Goal: Find specific page/section

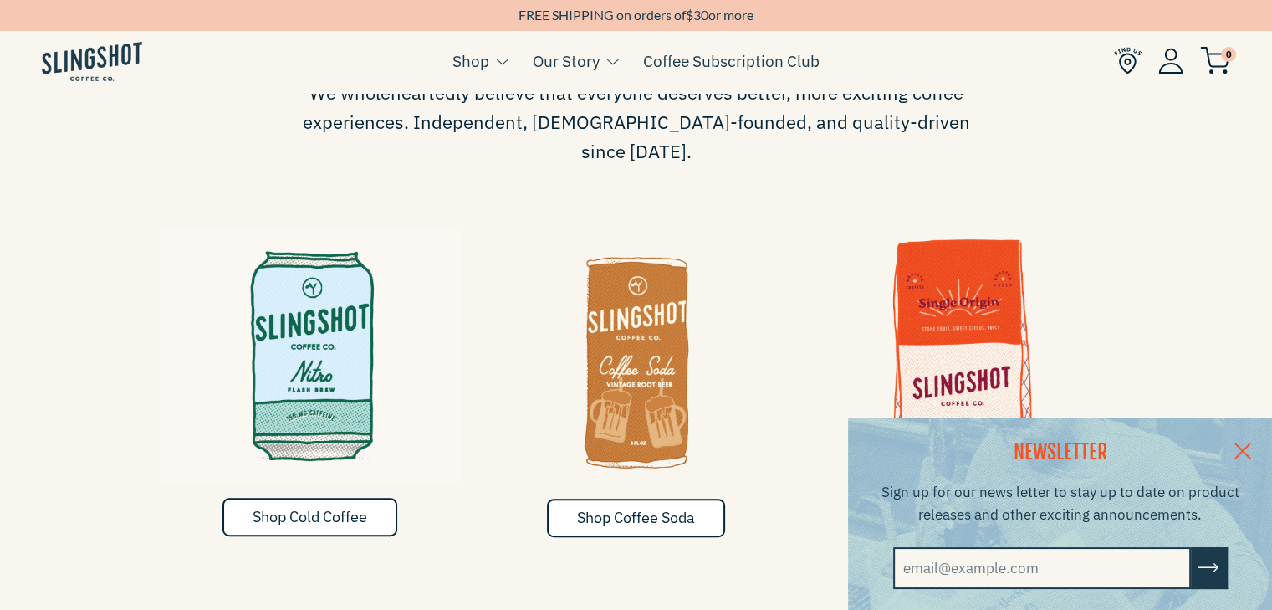
scroll to position [838, 0]
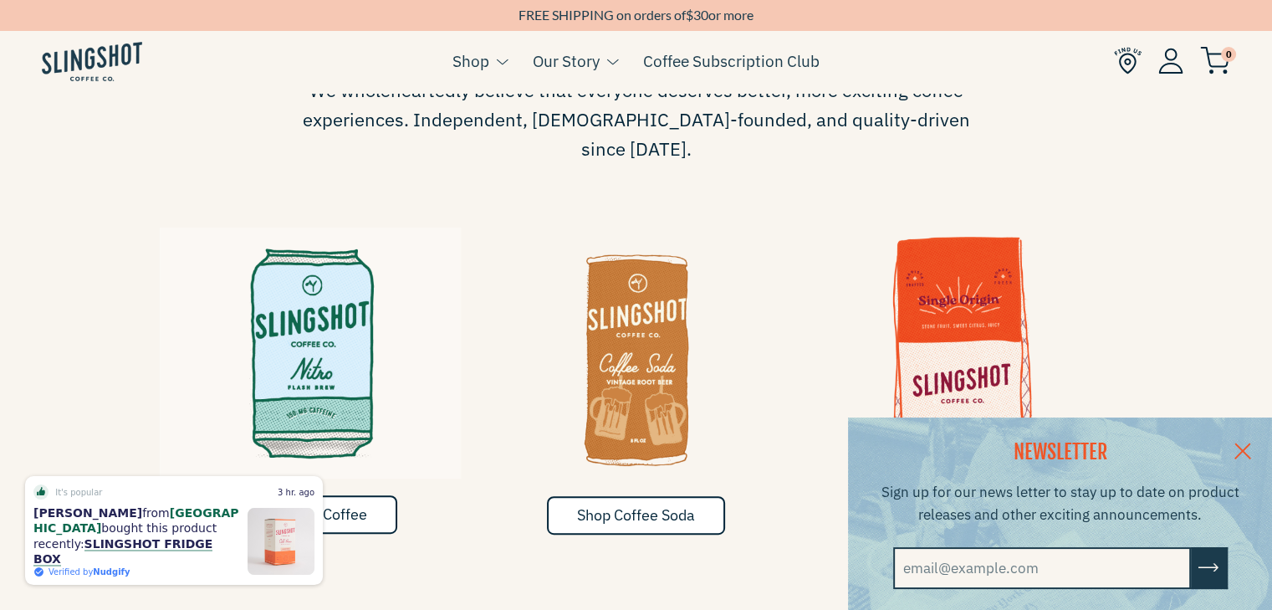
click at [1245, 450] on link at bounding box center [1243, 449] width 59 height 64
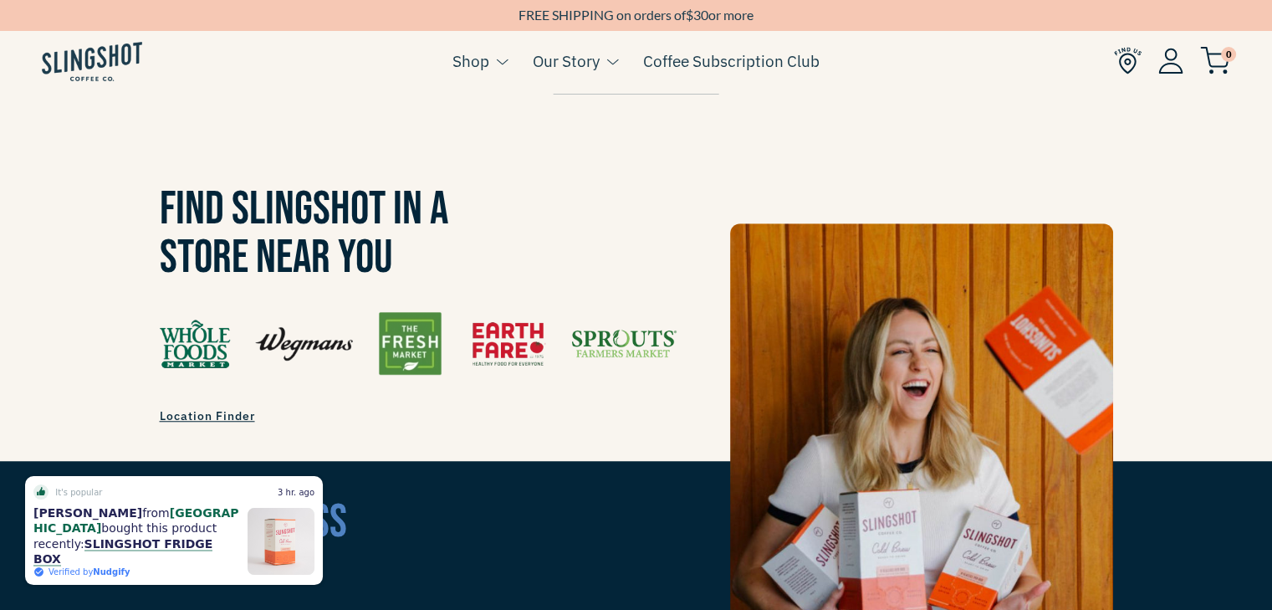
scroll to position [1275, 0]
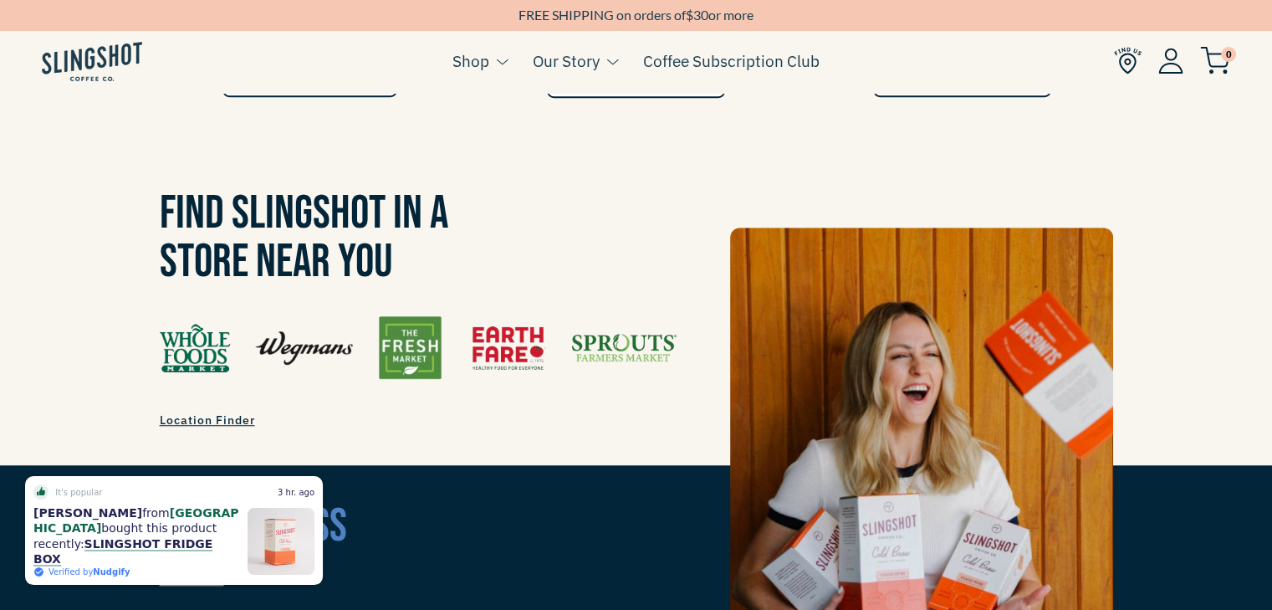
click at [658, 316] on img at bounding box center [418, 347] width 517 height 63
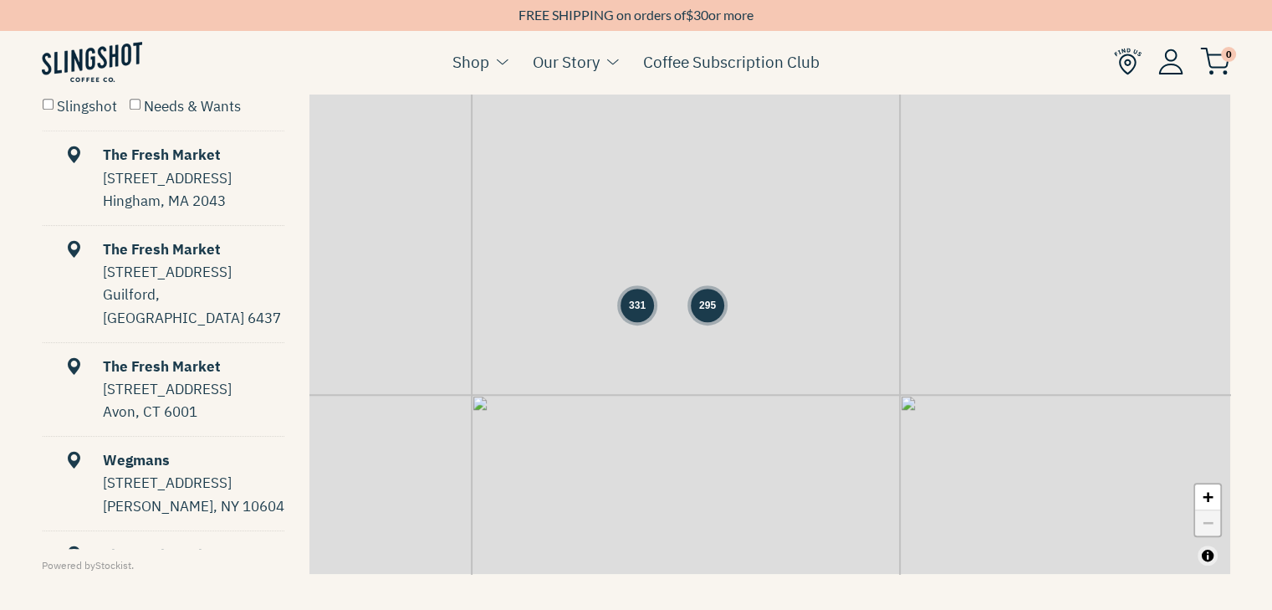
scroll to position [877, 0]
click at [142, 105] on label "Needs & Wants" at bounding box center [185, 105] width 111 height 18
click at [141, 105] on input "Needs & Wants" at bounding box center [135, 103] width 11 height 11
checkbox input "true"
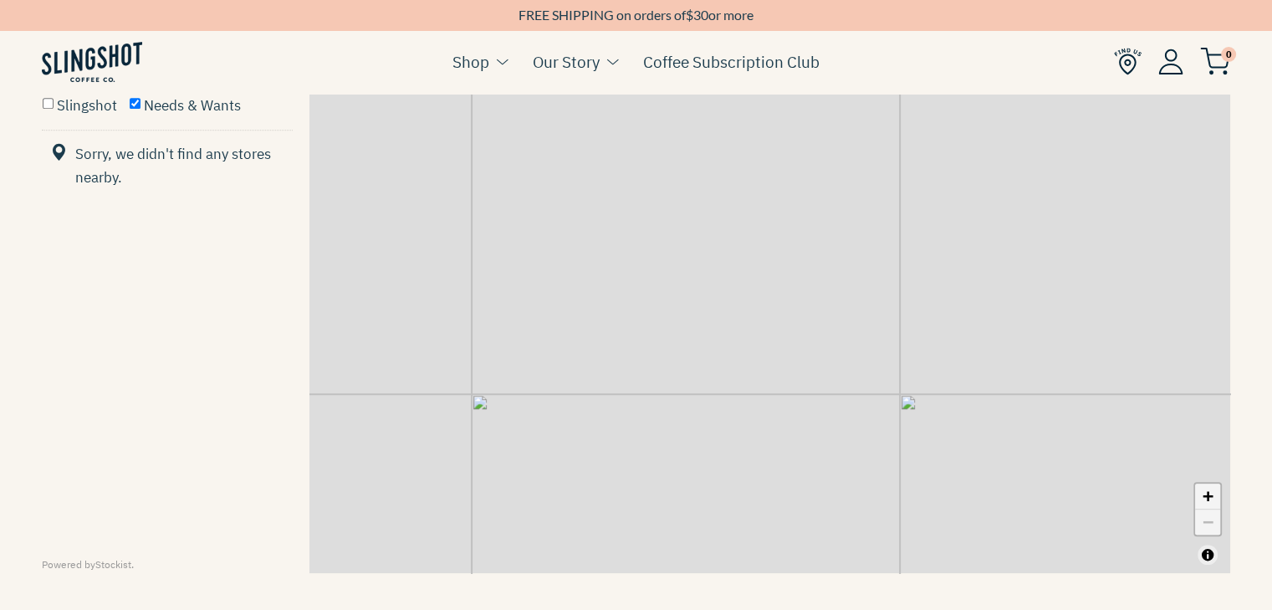
click at [1200, 501] on link "+" at bounding box center [1207, 496] width 25 height 26
drag, startPoint x: 602, startPoint y: 318, endPoint x: 1117, endPoint y: 410, distance: 522.6
click at [1117, 410] on div "+ −" at bounding box center [770, 317] width 921 height 512
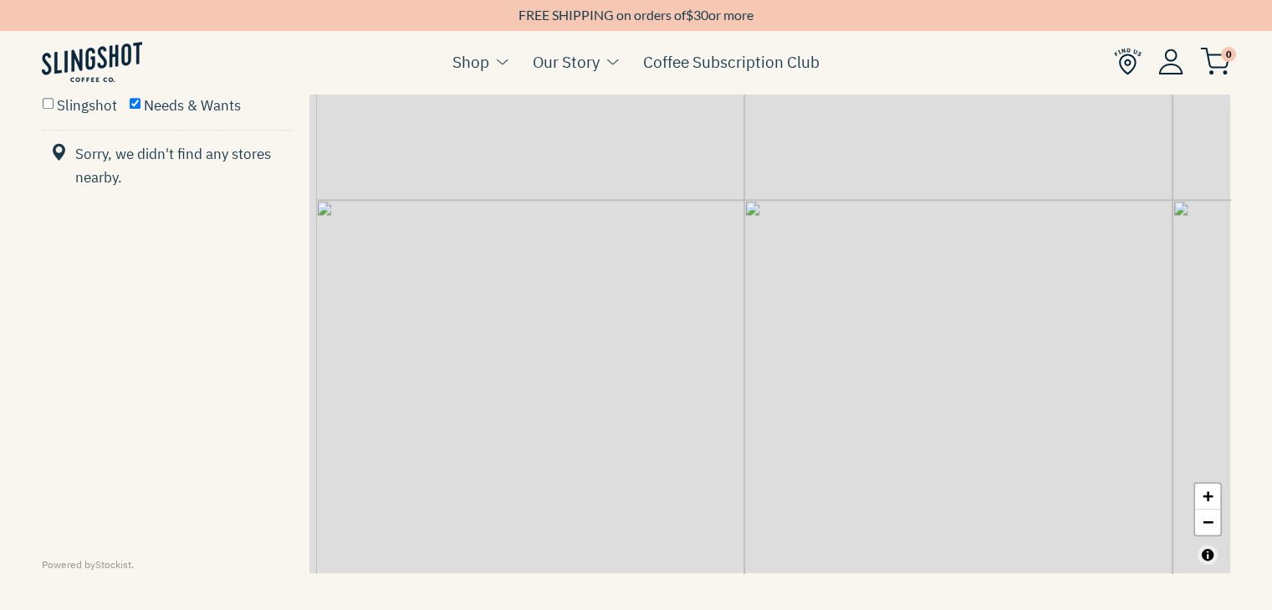
drag, startPoint x: 696, startPoint y: 305, endPoint x: 901, endPoint y: 356, distance: 211.0
click at [901, 356] on div "+ −" at bounding box center [770, 317] width 921 height 512
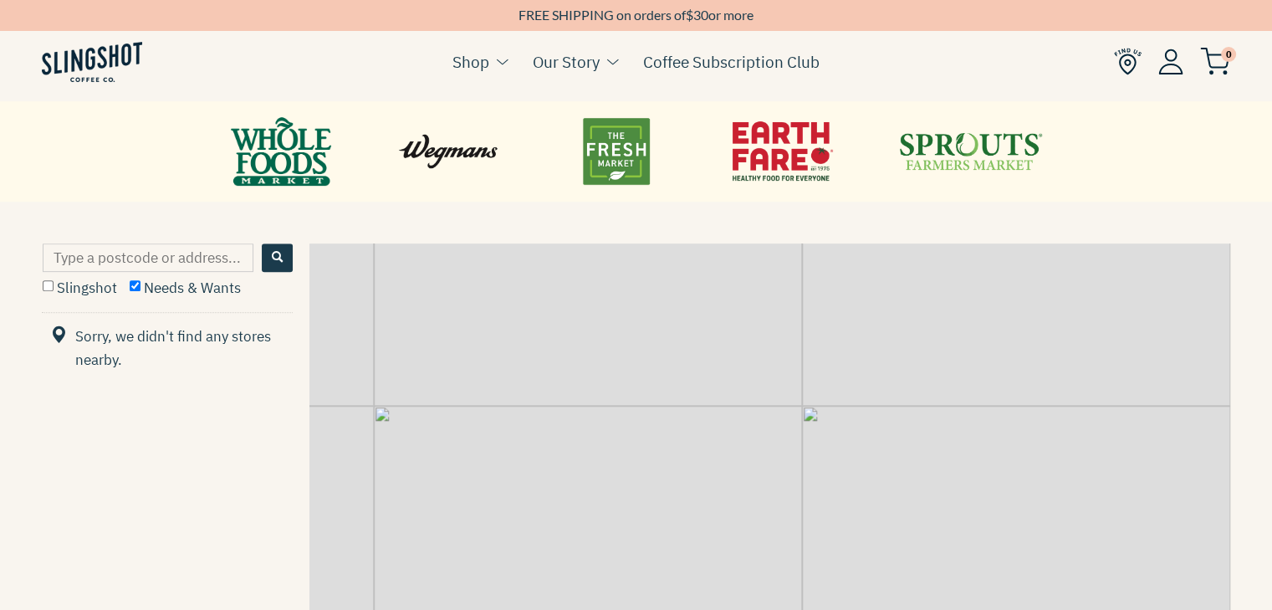
scroll to position [642, 0]
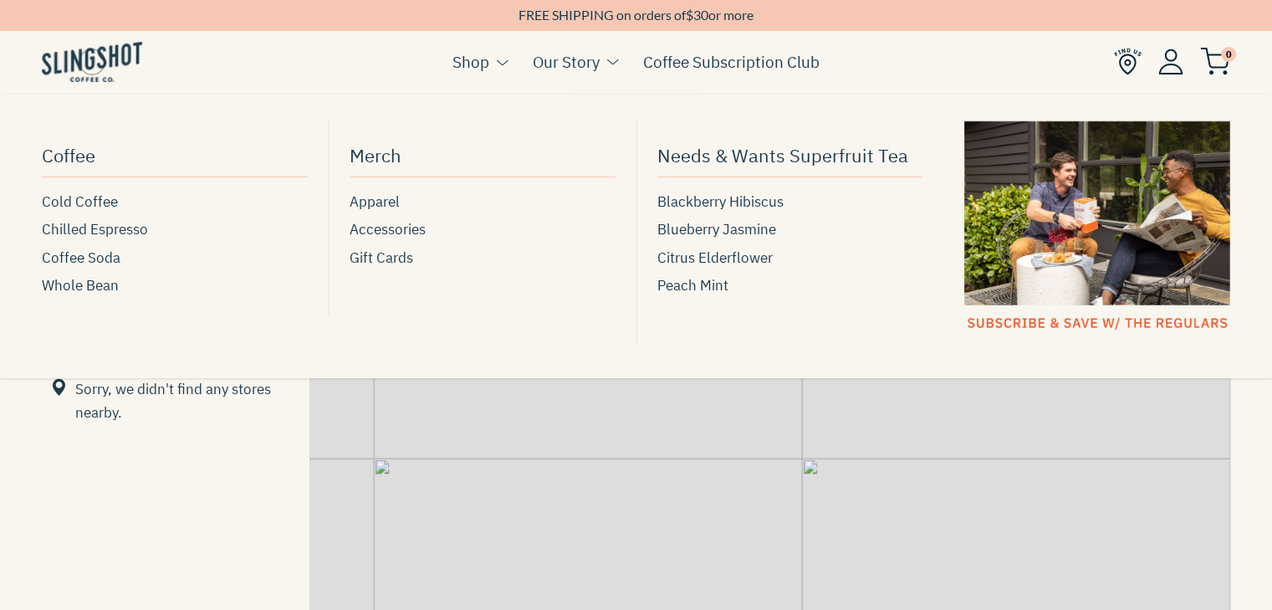
click at [494, 70] on button at bounding box center [498, 62] width 18 height 22
click at [734, 162] on span "Needs & Wants Superfruit Tea" at bounding box center [782, 154] width 251 height 29
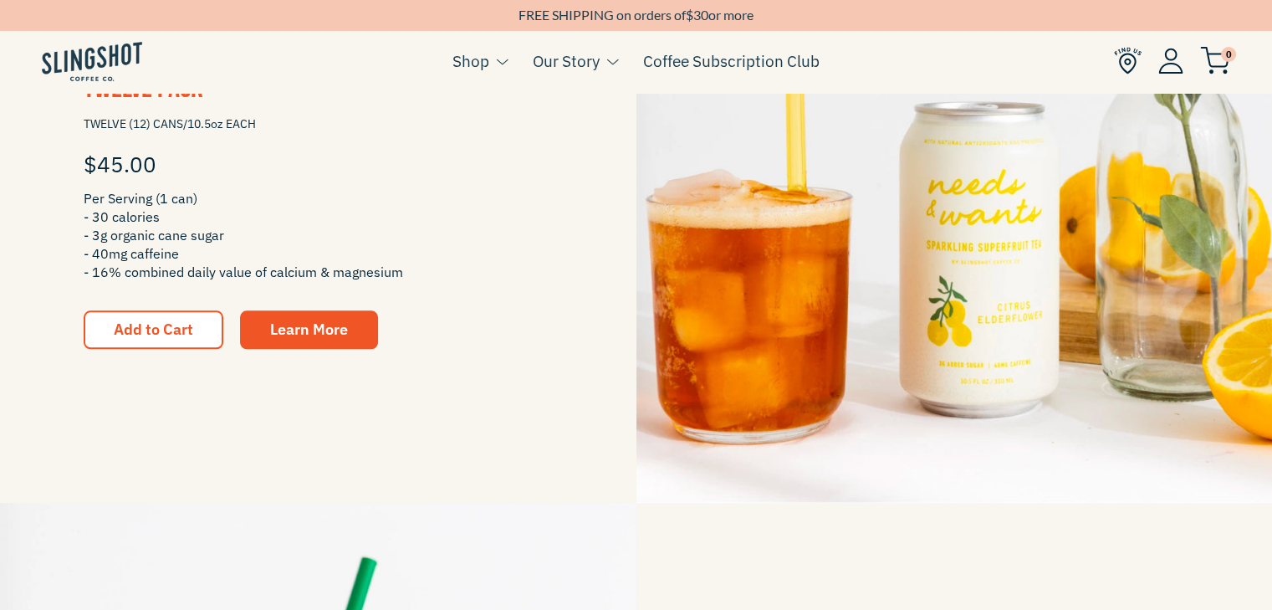
scroll to position [1655, 0]
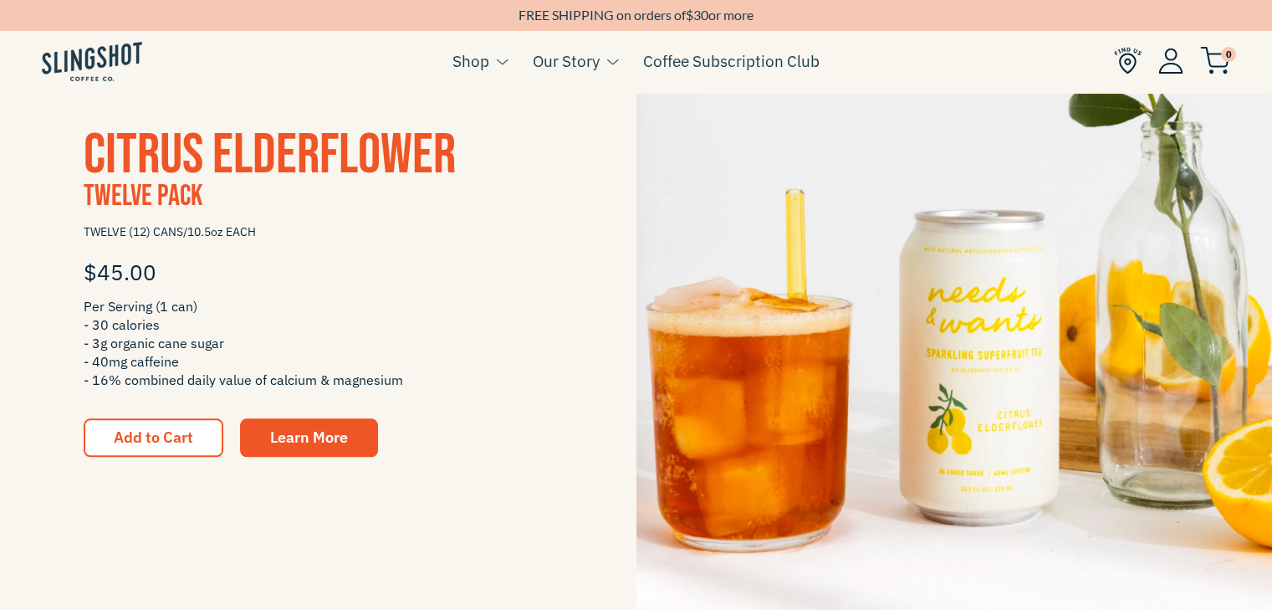
click at [182, 131] on span "Citrus Elderflower" at bounding box center [270, 155] width 372 height 68
